Goal: Transaction & Acquisition: Purchase product/service

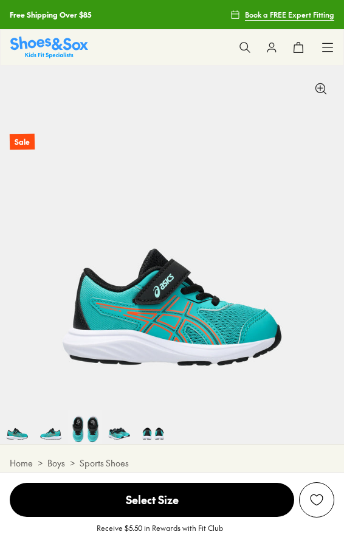
select select "*"
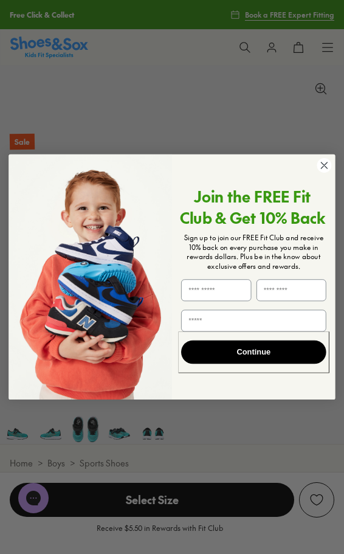
click at [326, 164] on icon "Close dialog" at bounding box center [324, 165] width 6 height 6
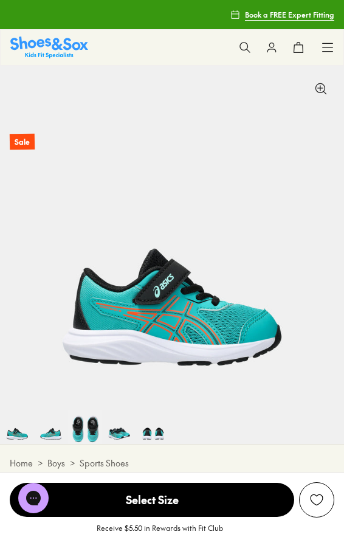
click at [324, 48] on icon at bounding box center [328, 47] width 12 height 12
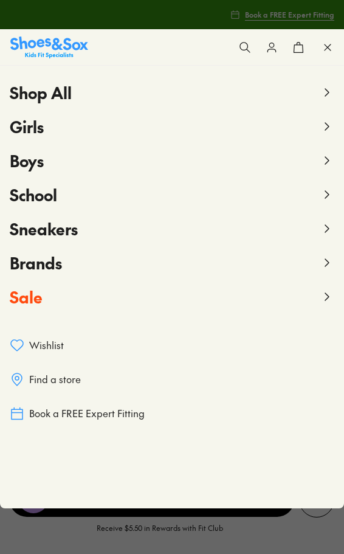
click at [27, 292] on span "Sale" at bounding box center [26, 297] width 33 height 22
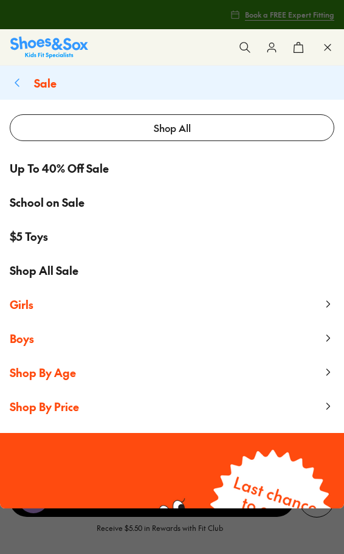
click at [26, 340] on span "Boys" at bounding box center [22, 338] width 24 height 15
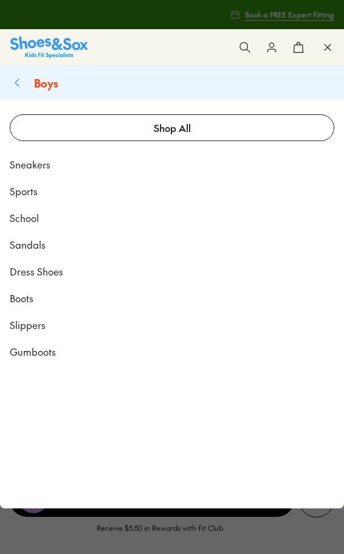
click at [29, 189] on span "Sports" at bounding box center [24, 191] width 28 height 15
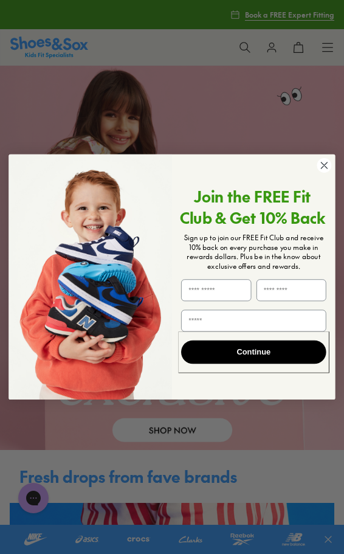
click at [325, 170] on circle "Close dialog" at bounding box center [324, 165] width 15 height 15
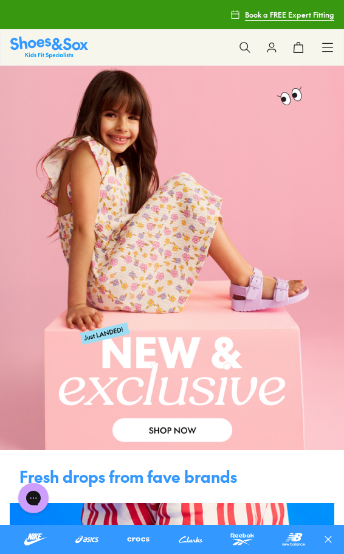
click at [330, 49] on icon at bounding box center [328, 47] width 12 height 12
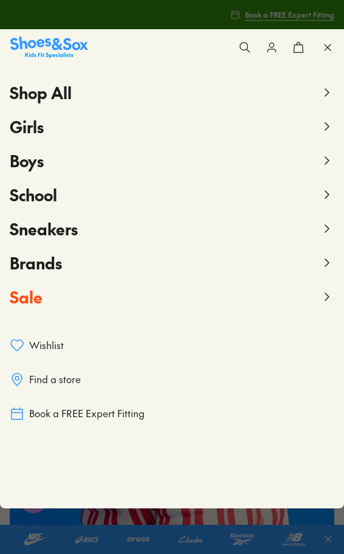
click at [159, 164] on button "Boys" at bounding box center [172, 160] width 325 height 34
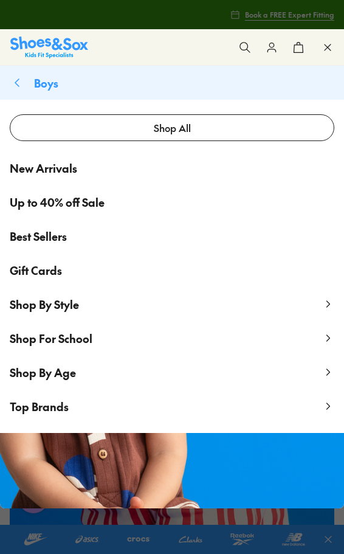
click at [59, 305] on span "Shop By Style" at bounding box center [44, 304] width 69 height 15
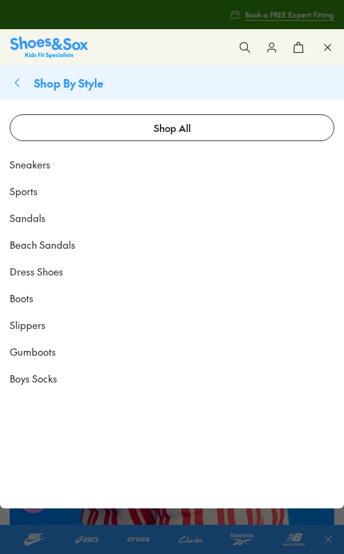
click at [33, 190] on span "Sports" at bounding box center [24, 191] width 28 height 15
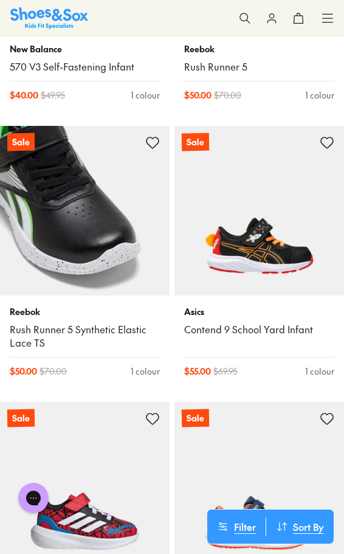
scroll to position [3525, 1]
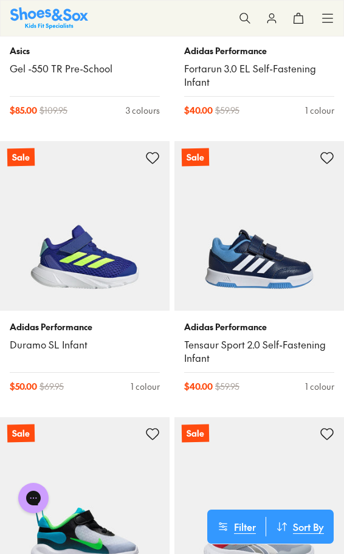
scroll to position [7780, 0]
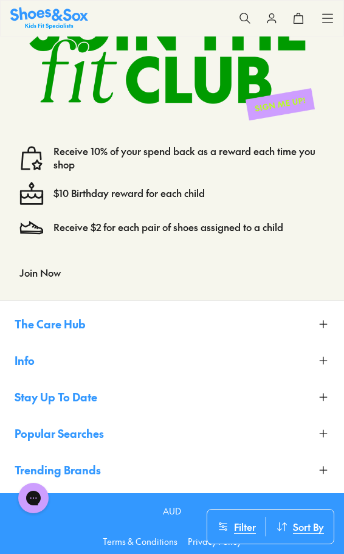
scroll to position [10378, 0]
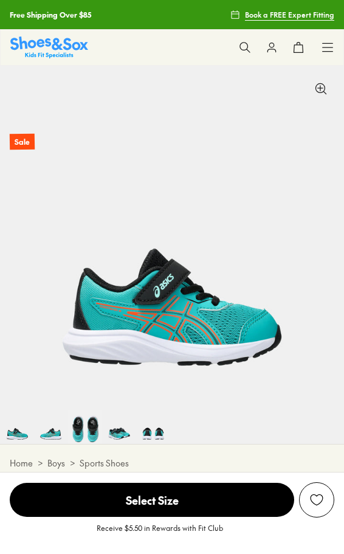
select select "*"
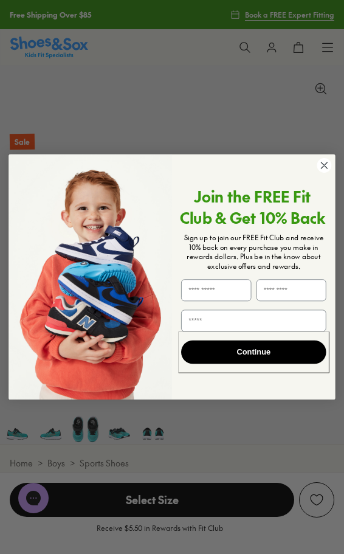
click at [325, 162] on circle "Close dialog" at bounding box center [324, 165] width 15 height 15
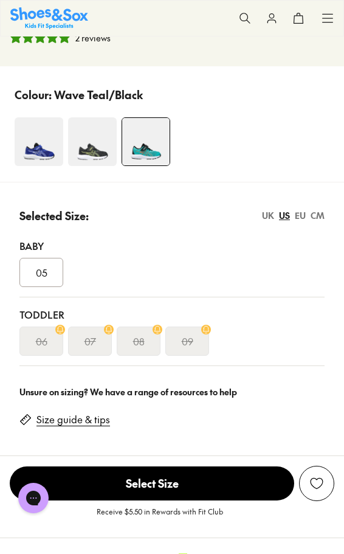
scroll to position [503, 0]
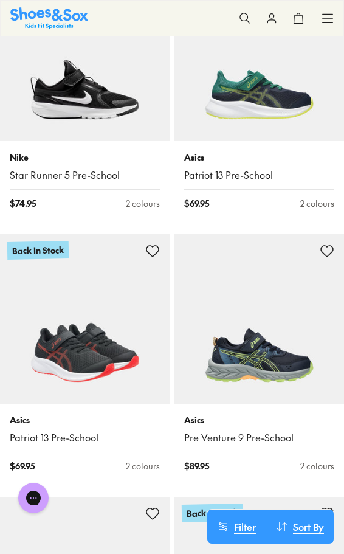
scroll to position [3182, 0]
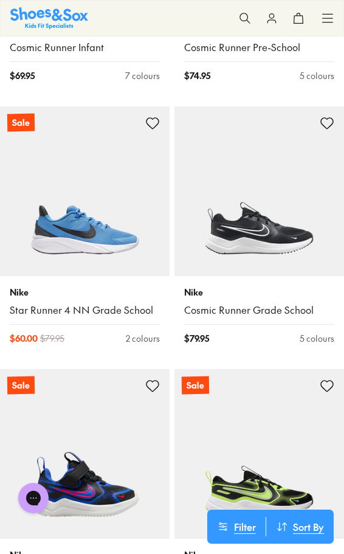
scroll to position [7513, 0]
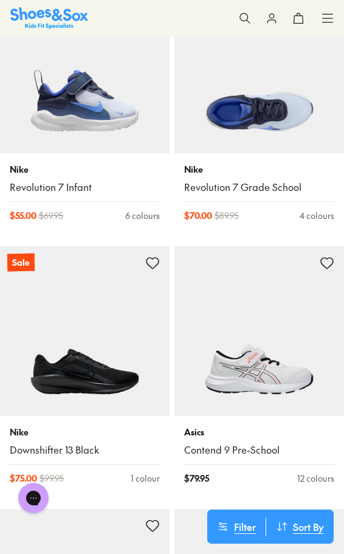
scroll to position [11837, 0]
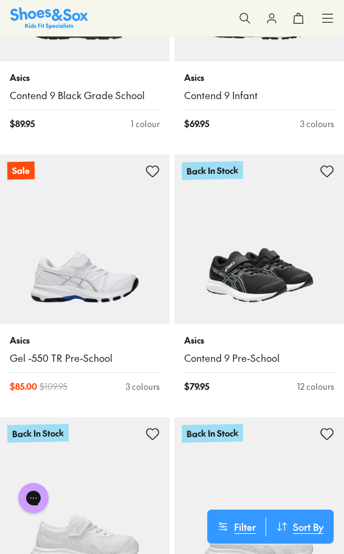
scroll to position [13531, 0]
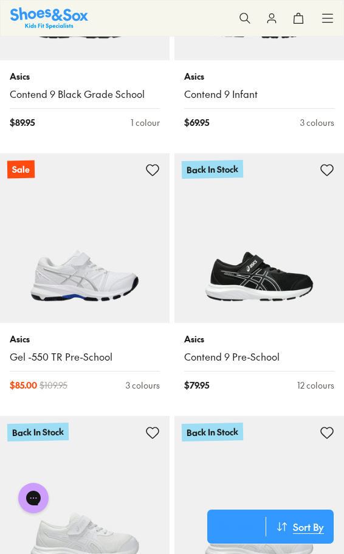
click at [238, 524] on button "Filter" at bounding box center [236, 526] width 58 height 19
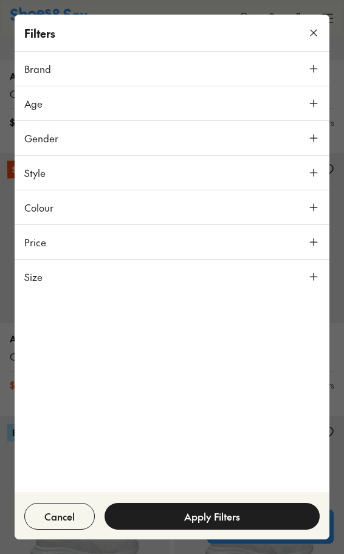
click at [212, 266] on button "Size" at bounding box center [172, 277] width 315 height 34
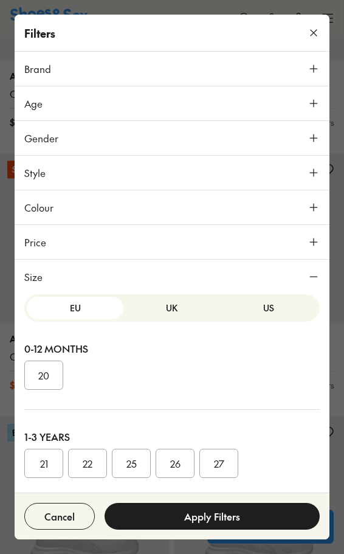
scroll to position [0, 0]
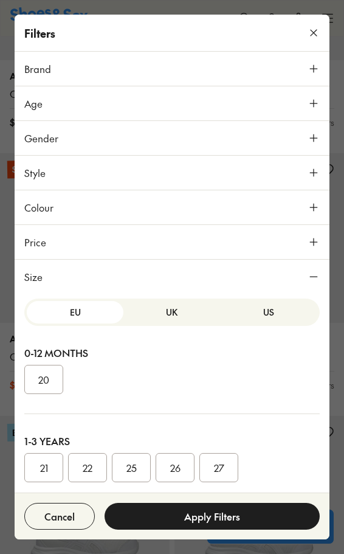
click at [238, 322] on button "US" at bounding box center [269, 312] width 97 height 22
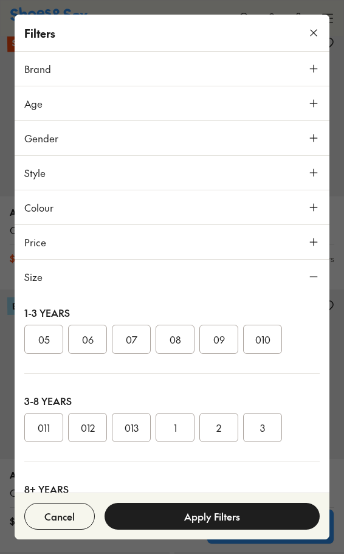
scroll to position [158, 0]
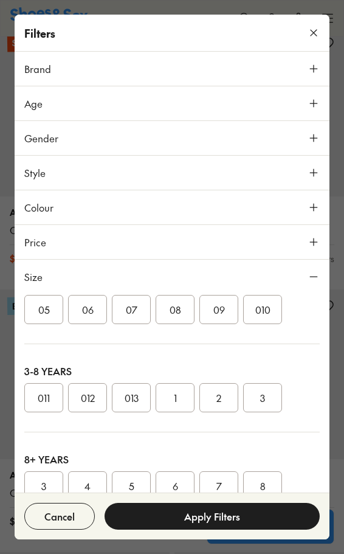
click at [46, 398] on button "011" at bounding box center [43, 397] width 39 height 29
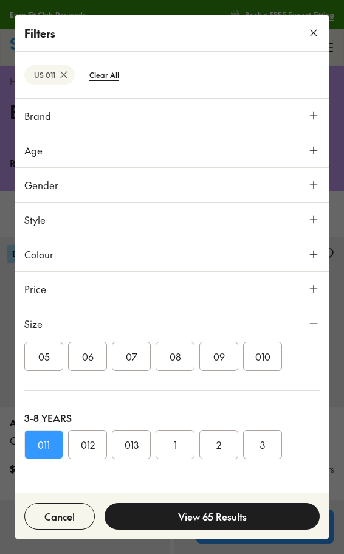
click at [260, 362] on button "010" at bounding box center [262, 356] width 39 height 29
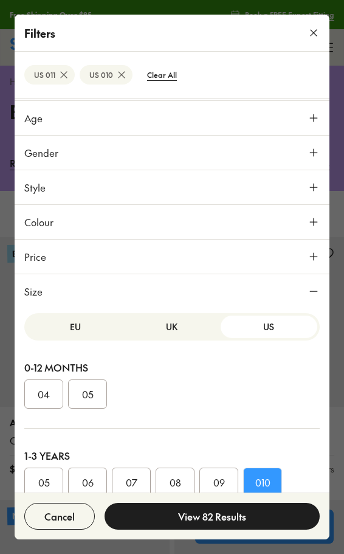
click at [167, 257] on button "Price" at bounding box center [172, 257] width 315 height 34
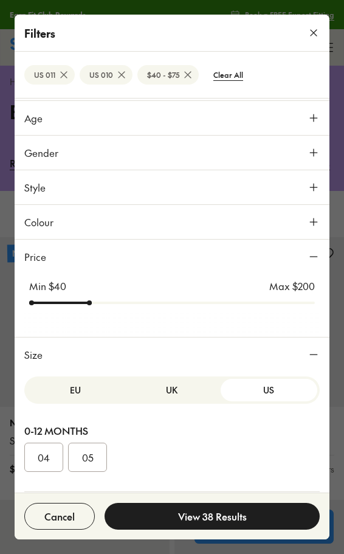
drag, startPoint x: 300, startPoint y: 305, endPoint x: 95, endPoint y: 303, distance: 204.9
type input "**"
click at [95, 303] on input "range" at bounding box center [172, 302] width 286 height 5
click at [226, 520] on button "View 38 Results" at bounding box center [212, 516] width 215 height 27
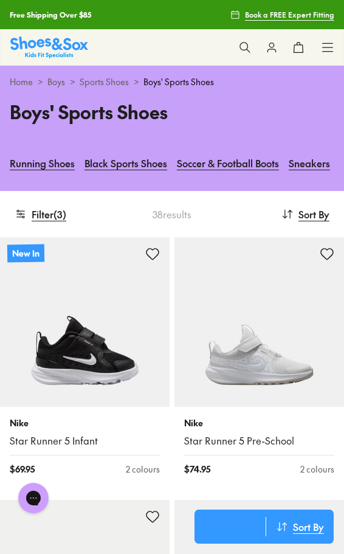
click at [245, 525] on button "Filter ( 3 )" at bounding box center [230, 526] width 71 height 19
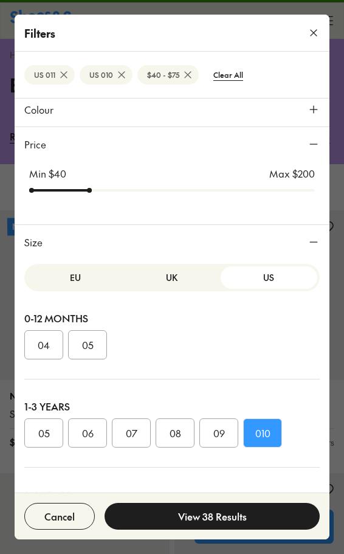
click at [227, 519] on button "View 38 Results" at bounding box center [212, 516] width 215 height 27
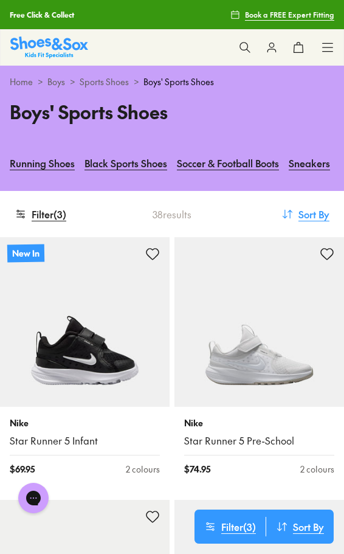
click at [319, 219] on span "Sort By" at bounding box center [314, 214] width 31 height 15
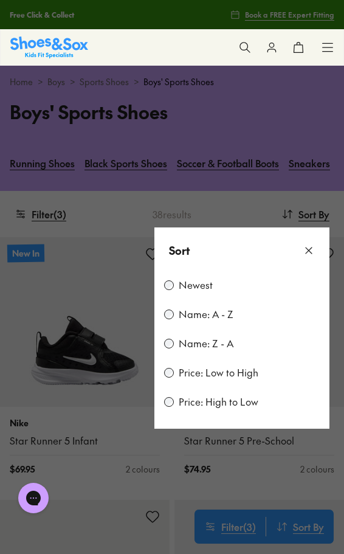
click at [163, 373] on div "Newest Name: A - Z Name: Z - A Price: Low to High Price: High to Low" at bounding box center [241, 351] width 175 height 156
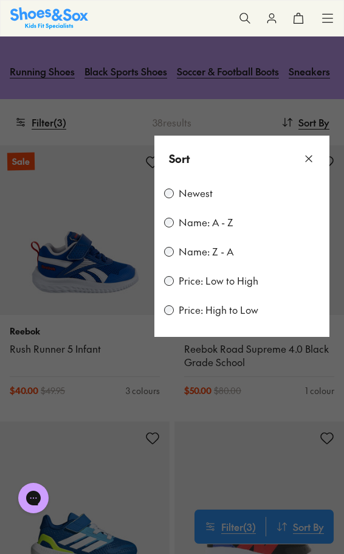
click at [311, 157] on icon at bounding box center [309, 159] width 12 height 12
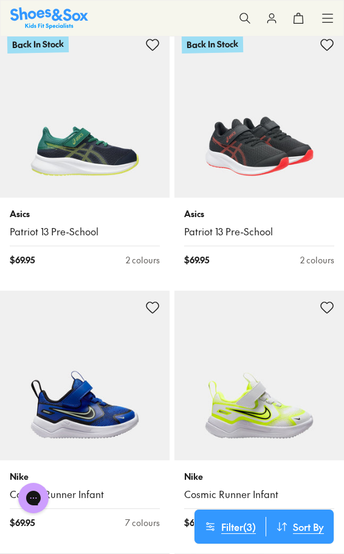
scroll to position [2117, 0]
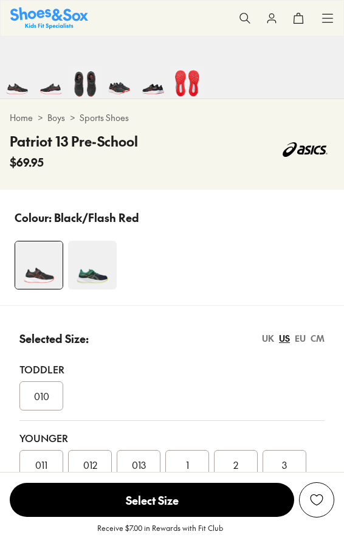
select select "*"
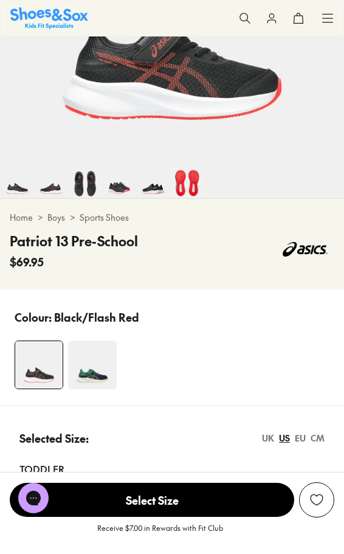
scroll to position [266, 0]
